Goal: Information Seeking & Learning: Learn about a topic

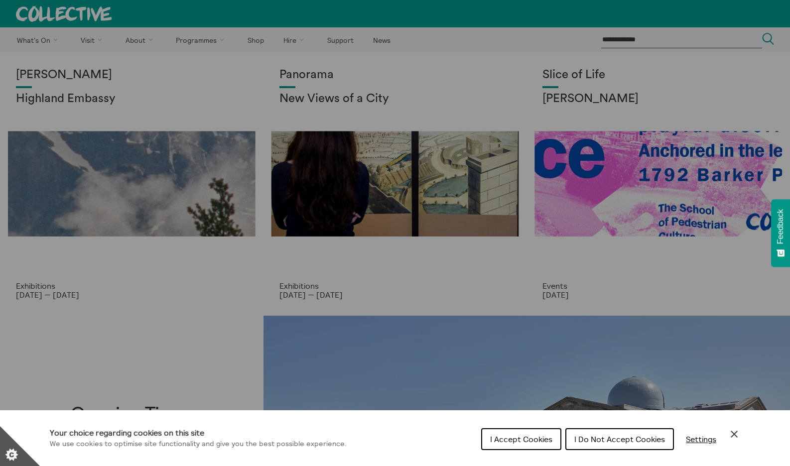
click at [735, 431] on icon "Close Cookie Control" at bounding box center [735, 435] width 12 height 12
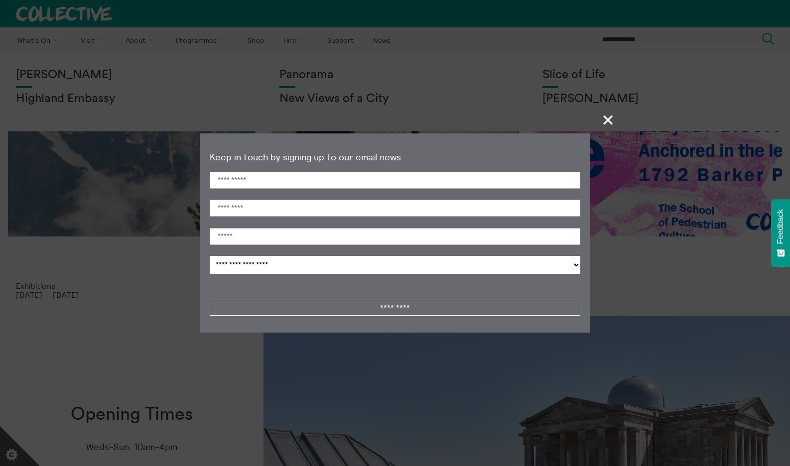
click at [608, 121] on span "+" at bounding box center [608, 119] width 29 height 29
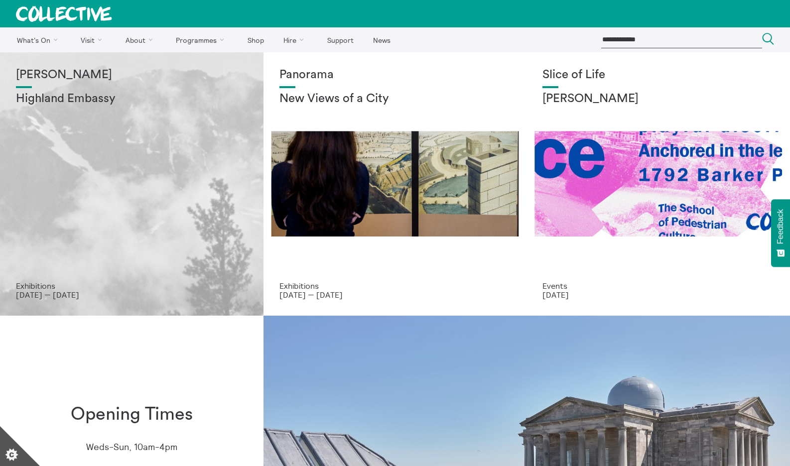
click at [203, 117] on div "Shen Xin Highland Embassy" at bounding box center [132, 174] width 232 height 213
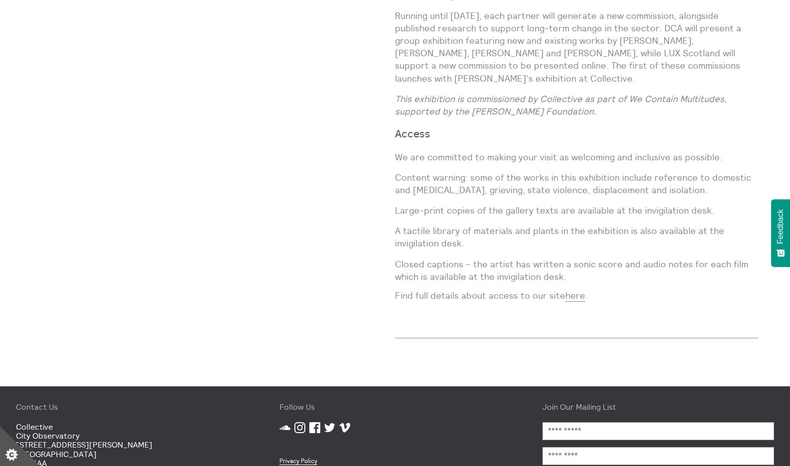
scroll to position [1176, 0]
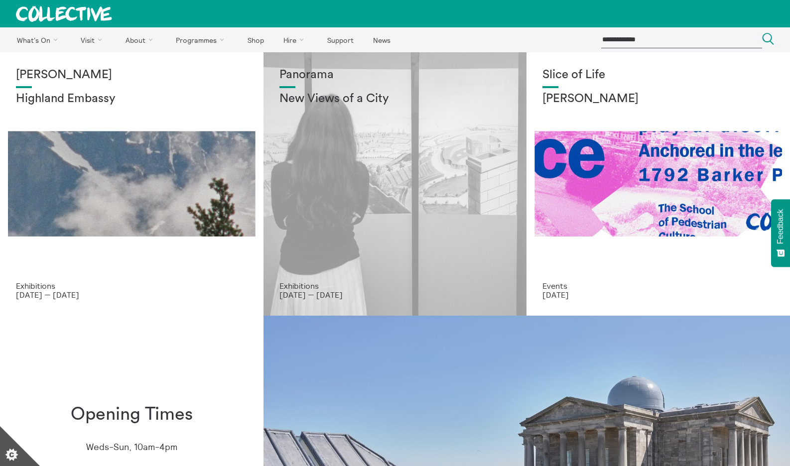
click at [371, 198] on div "Panorama New Views of a City" at bounding box center [396, 174] width 232 height 213
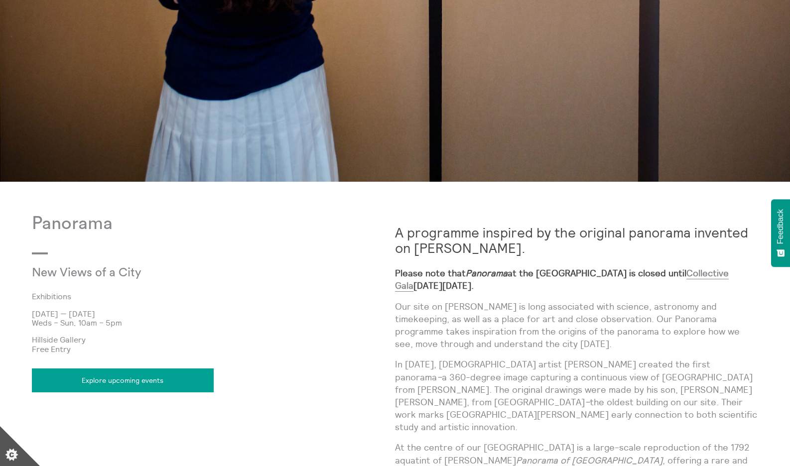
scroll to position [399, 0]
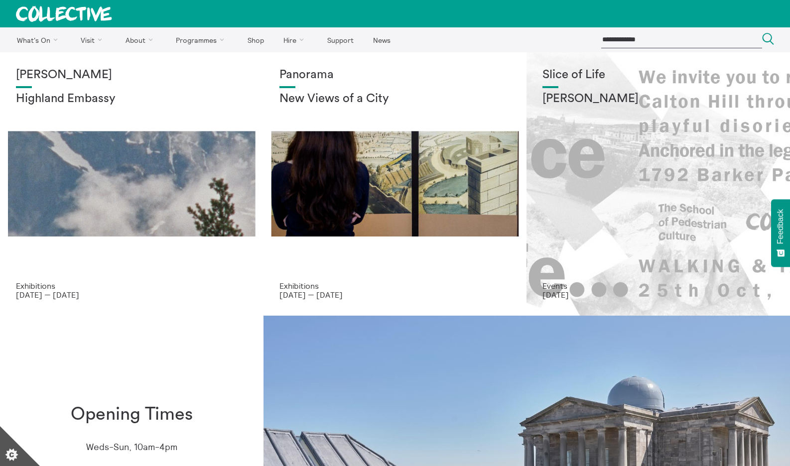
click at [660, 208] on div "Slice of Life Lucas Priest" at bounding box center [659, 174] width 232 height 213
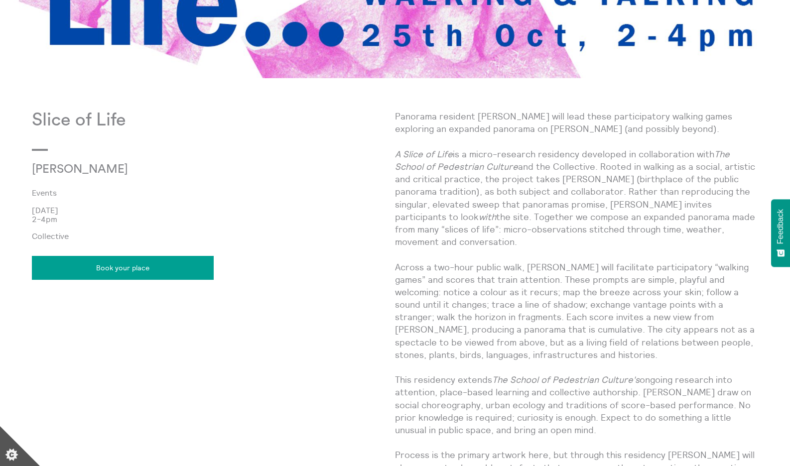
scroll to position [419, 0]
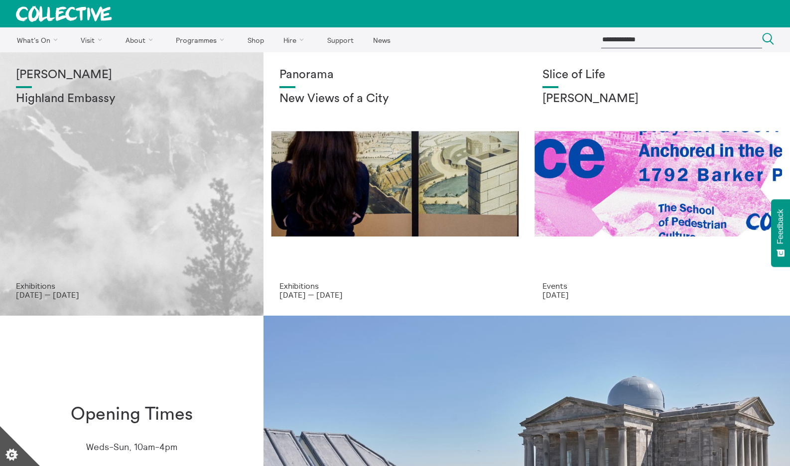
click at [60, 103] on h2 "Highland Embassy" at bounding box center [132, 99] width 232 height 14
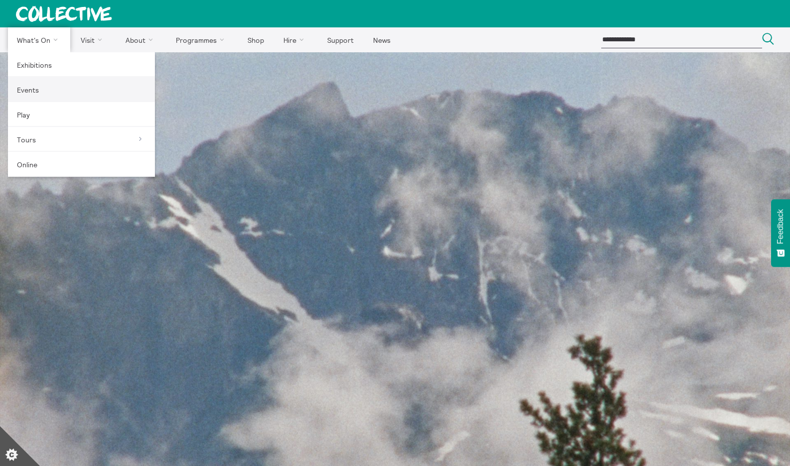
click at [33, 86] on link "Events" at bounding box center [81, 89] width 147 height 25
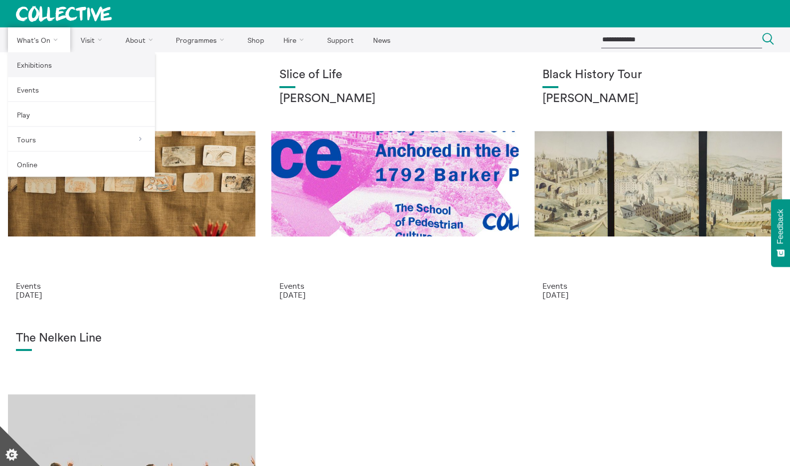
click at [41, 68] on link "Exhibitions" at bounding box center [81, 64] width 147 height 25
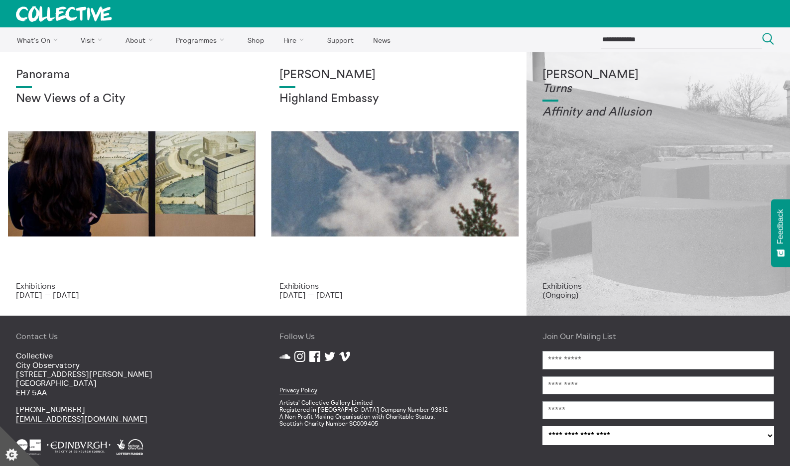
click at [569, 167] on div "[PERSON_NAME] Turns Affinity and Allusi on" at bounding box center [659, 174] width 232 height 213
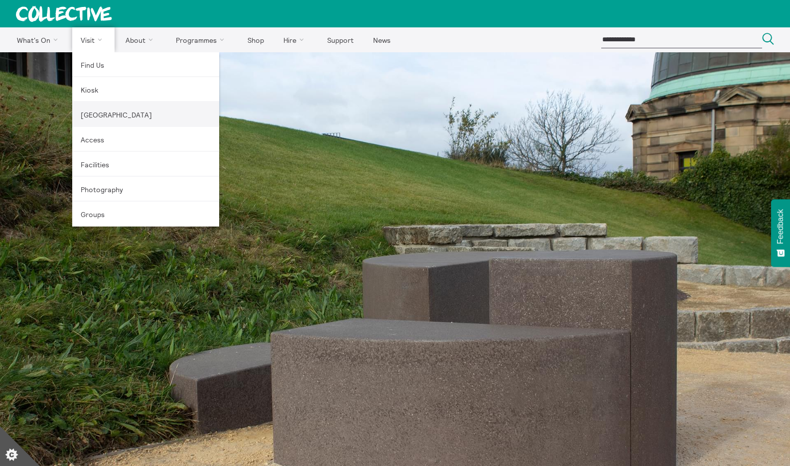
click at [90, 118] on link "[GEOGRAPHIC_DATA]" at bounding box center [145, 114] width 147 height 25
click at [91, 92] on link "Kiosk" at bounding box center [145, 89] width 147 height 25
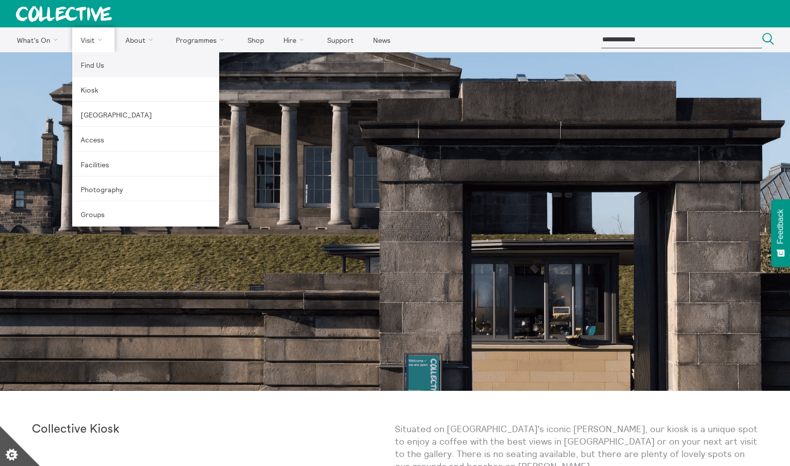
click at [94, 63] on link "Find Us" at bounding box center [145, 64] width 147 height 25
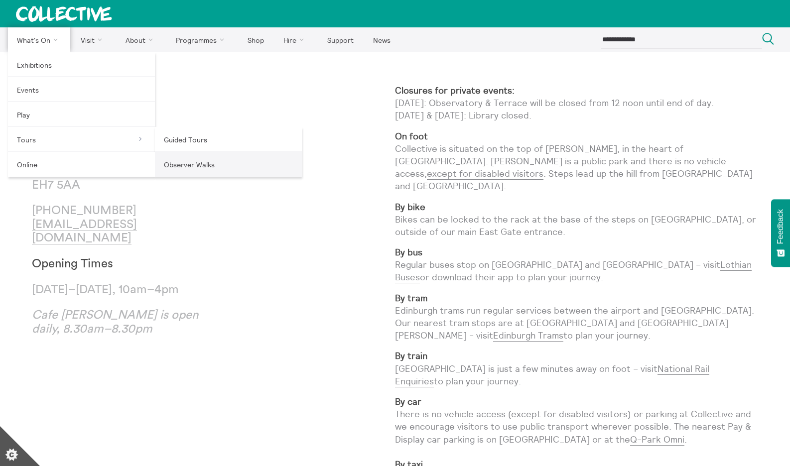
click at [185, 160] on link "Observer Walks" at bounding box center [228, 164] width 147 height 25
click at [192, 138] on link "Guided Tours" at bounding box center [228, 139] width 147 height 25
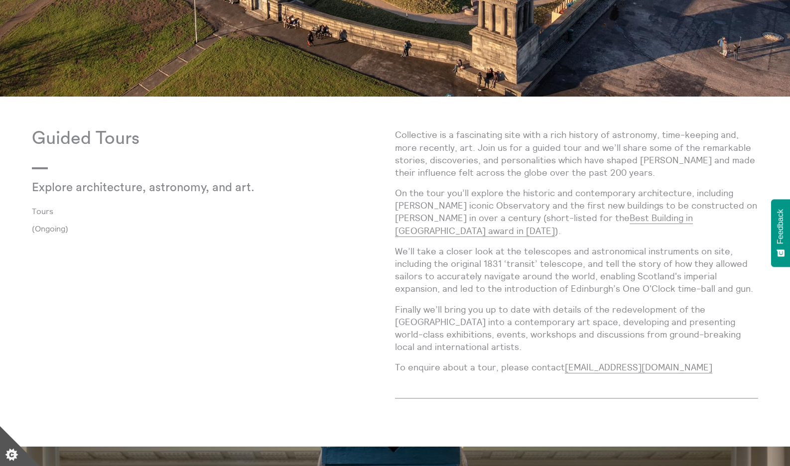
scroll to position [445, 0]
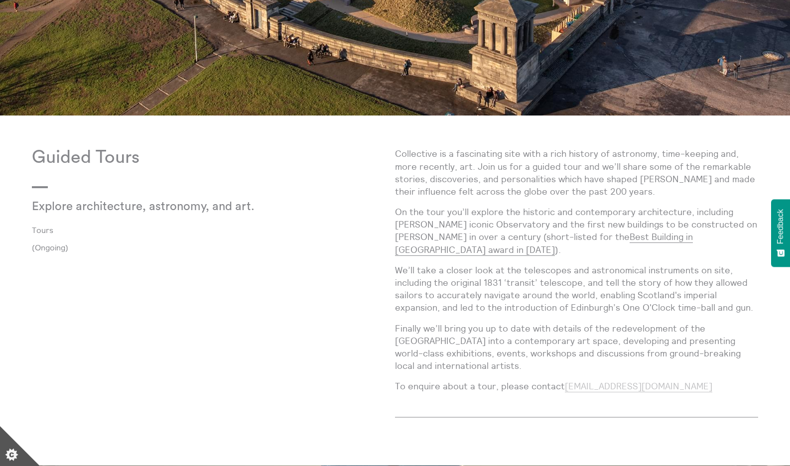
click at [627, 388] on link "hires@collective-edinburgh.art" at bounding box center [639, 387] width 148 height 12
click at [657, 387] on link "hires@collective-edinburgh.art" at bounding box center [639, 387] width 148 height 12
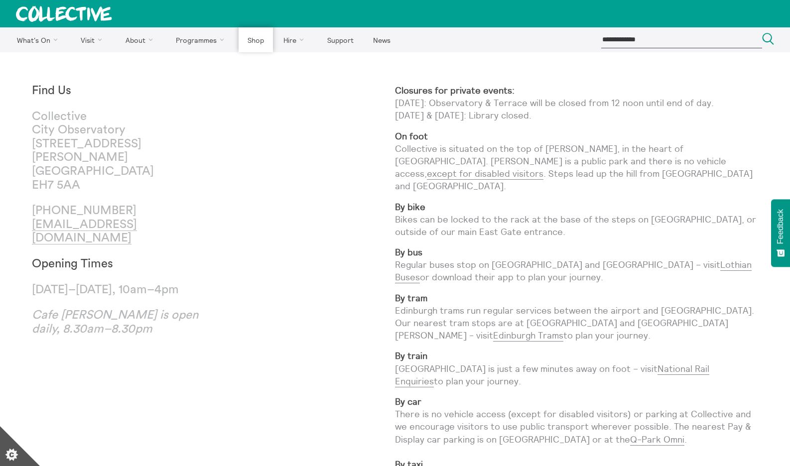
click at [253, 43] on link "Shop" at bounding box center [256, 39] width 34 height 25
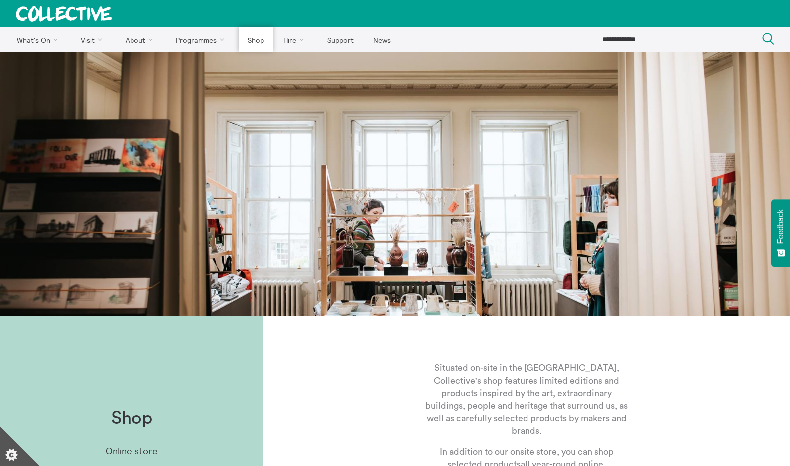
click at [251, 37] on link "Shop" at bounding box center [256, 39] width 34 height 25
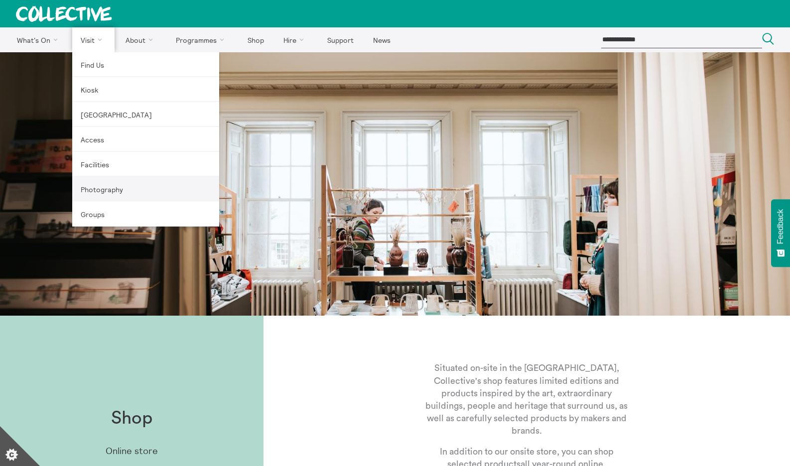
click at [95, 193] on link "Photography" at bounding box center [145, 189] width 147 height 25
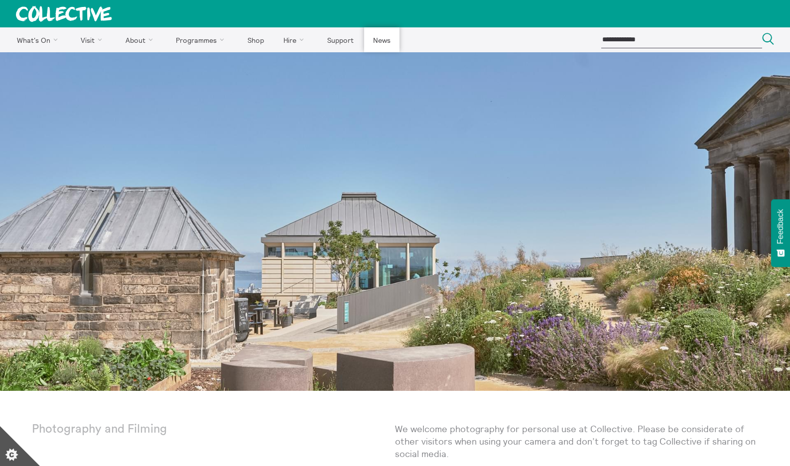
click at [389, 42] on link "News" at bounding box center [381, 39] width 35 height 25
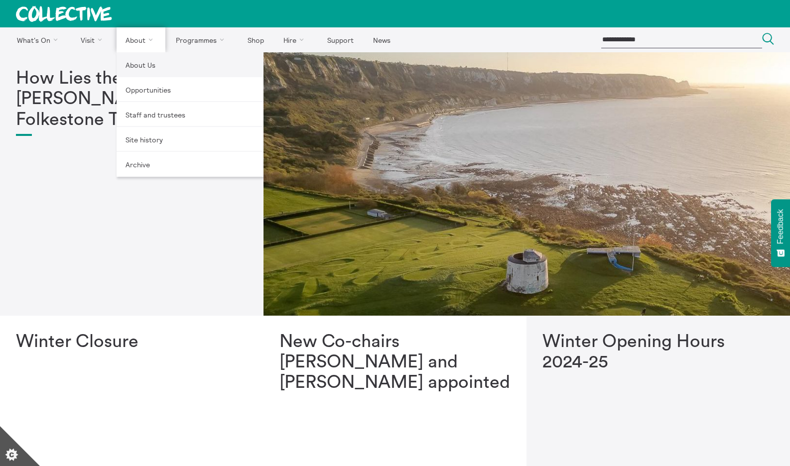
click at [139, 70] on link "About Us" at bounding box center [190, 64] width 147 height 25
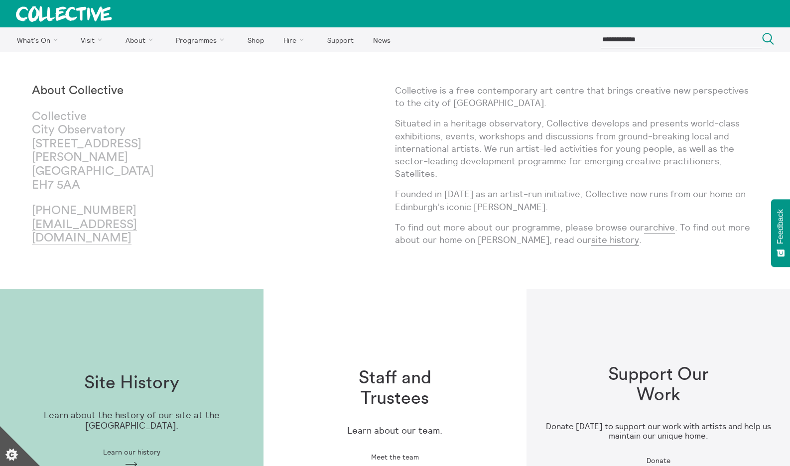
click at [13, 78] on body "**********" at bounding box center [395, 372] width 790 height 744
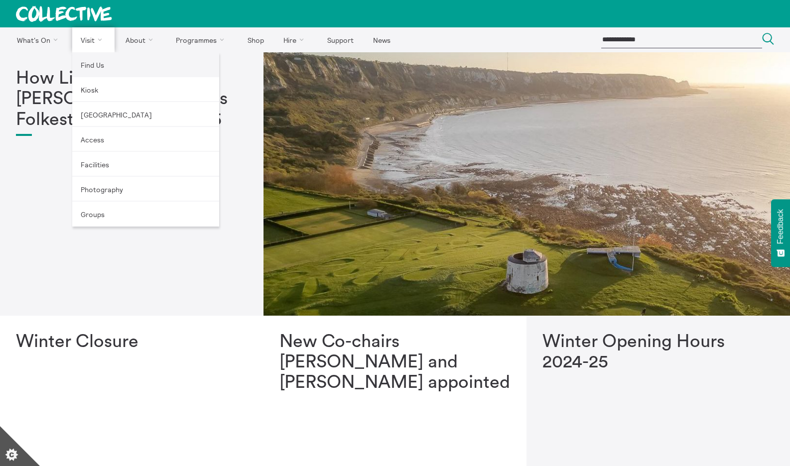
click at [95, 71] on link "Find Us" at bounding box center [145, 64] width 147 height 25
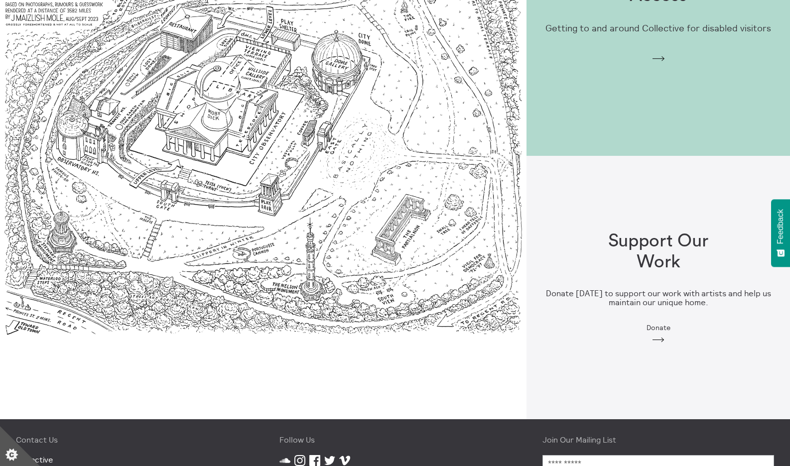
scroll to position [877, 0]
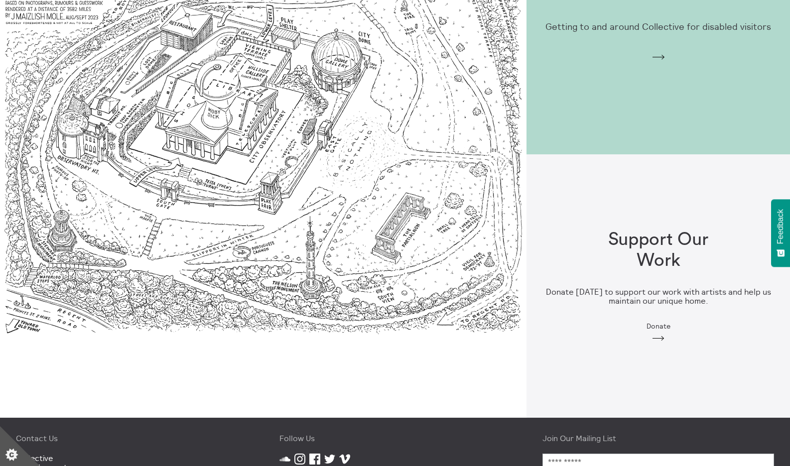
click at [144, 74] on img at bounding box center [263, 154] width 527 height 527
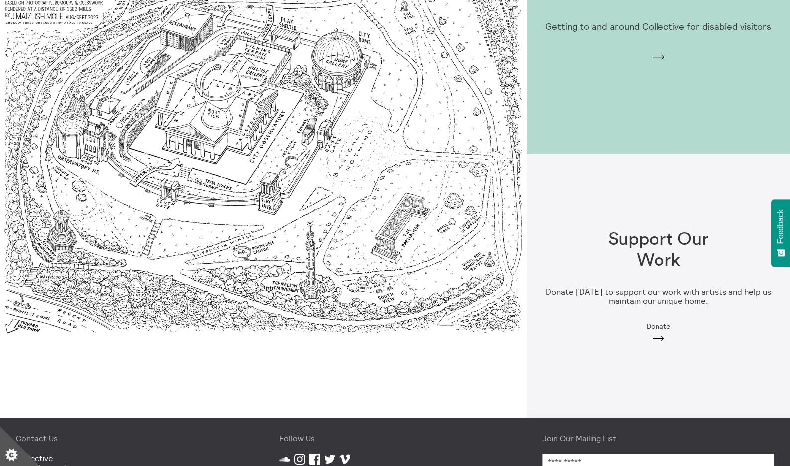
click at [278, 153] on img at bounding box center [263, 154] width 527 height 527
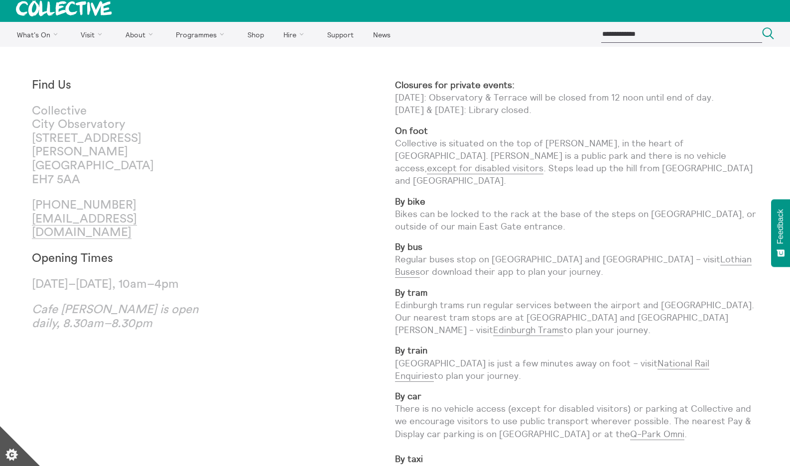
scroll to position [0, 0]
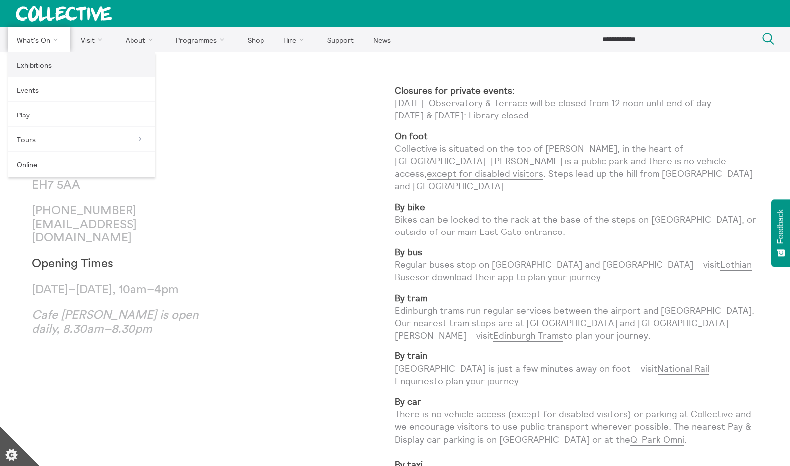
click at [36, 69] on link "Exhibitions" at bounding box center [81, 64] width 147 height 25
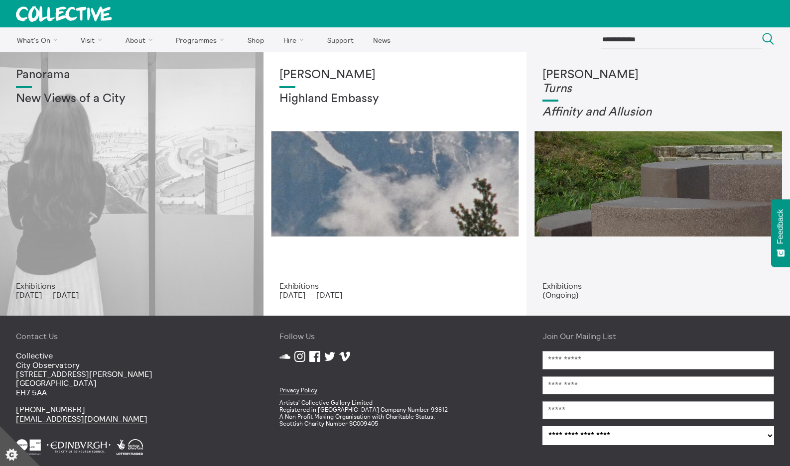
click at [184, 203] on div "Panorama New Views of a City" at bounding box center [132, 174] width 232 height 213
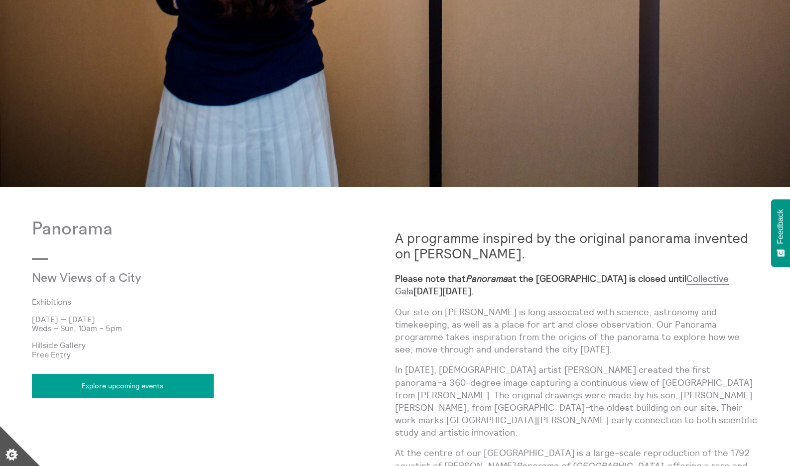
scroll to position [399, 0]
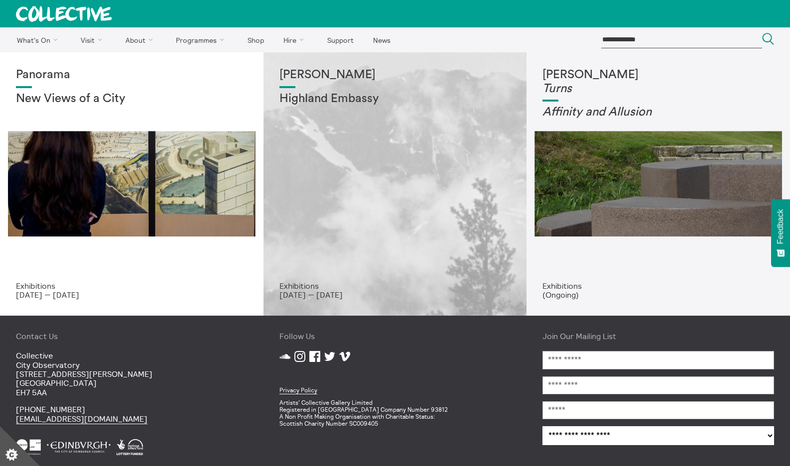
click at [368, 106] on div "Shen Xin Highland Embassy" at bounding box center [396, 174] width 232 height 213
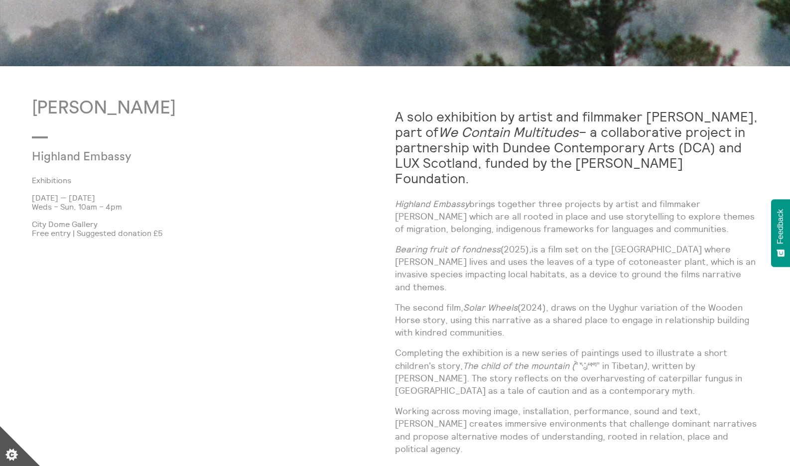
scroll to position [618, 0]
